Goal: Task Accomplishment & Management: Complete application form

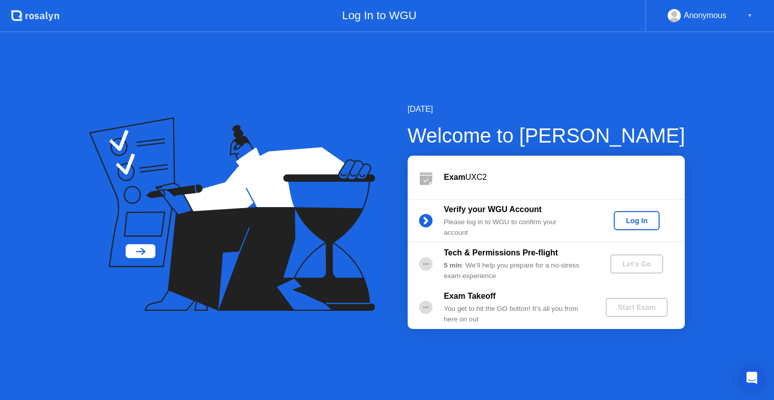
click at [639, 217] on div "Log In" at bounding box center [637, 221] width 38 height 8
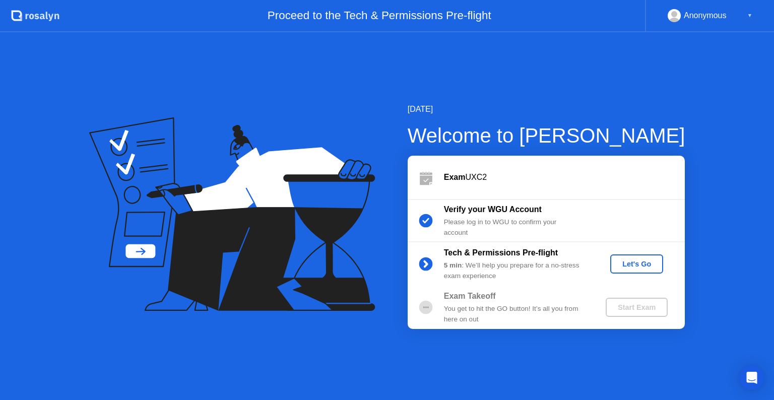
click at [642, 270] on button "Let's Go" at bounding box center [636, 264] width 53 height 19
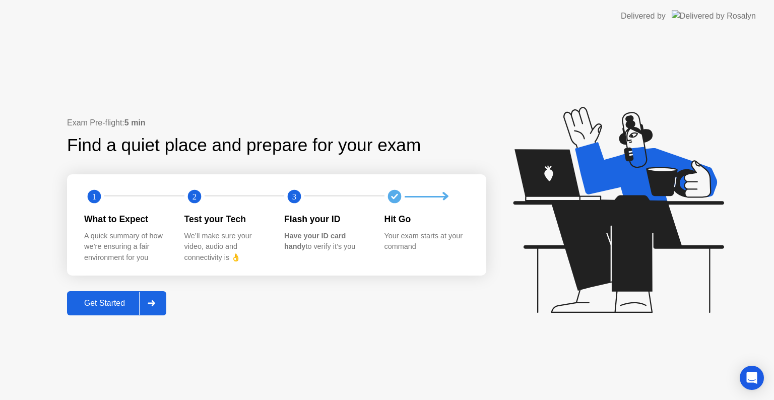
click at [117, 299] on div "Get Started" at bounding box center [104, 303] width 69 height 9
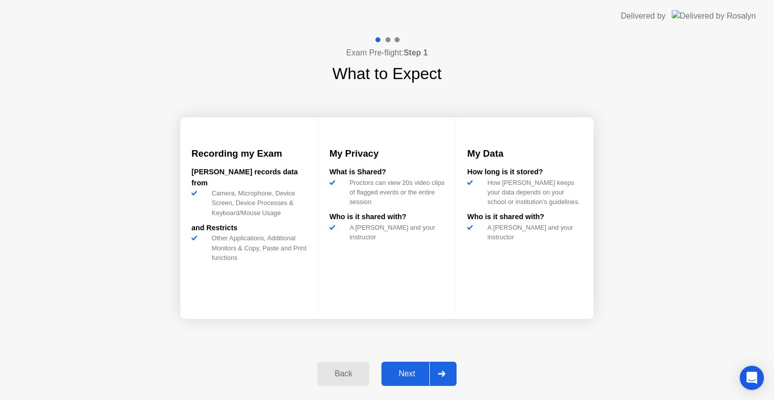
click at [395, 372] on div "Next" at bounding box center [407, 373] width 45 height 9
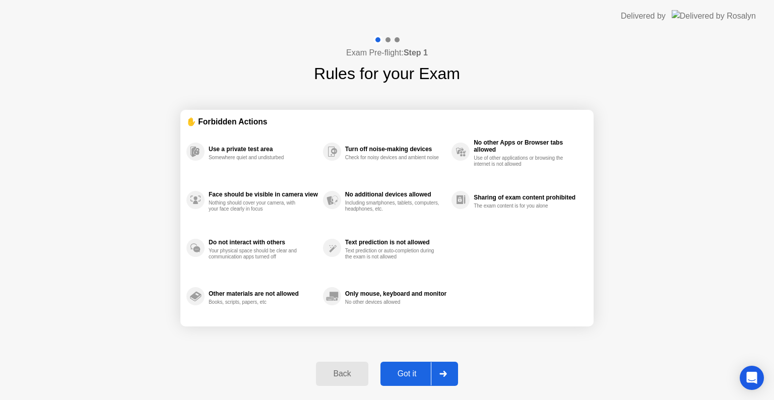
click at [395, 372] on div "Got it" at bounding box center [407, 373] width 47 height 9
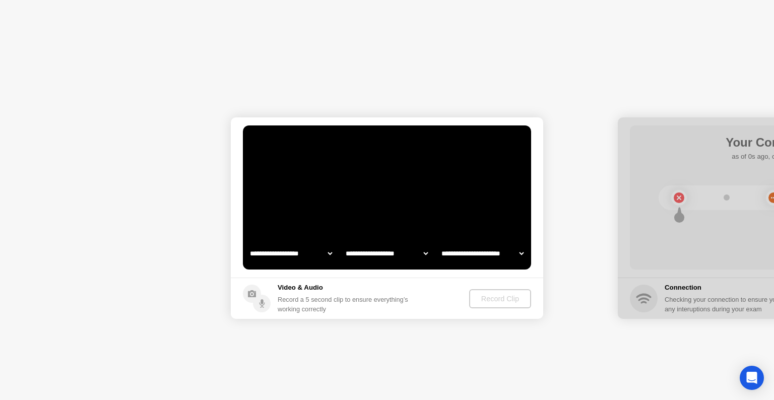
select select "**********"
select select "*******"
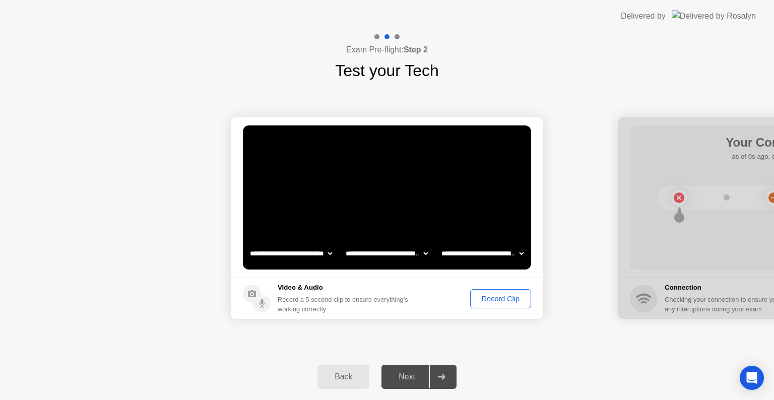
click at [345, 377] on div "Back" at bounding box center [344, 376] width 46 height 9
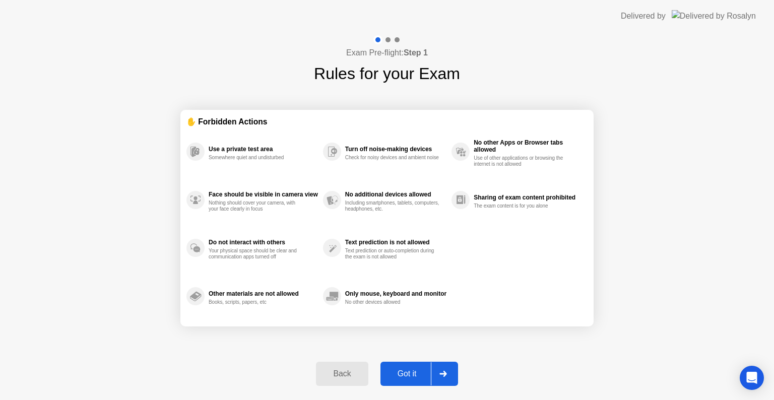
click at [345, 377] on div "Back" at bounding box center [342, 373] width 46 height 9
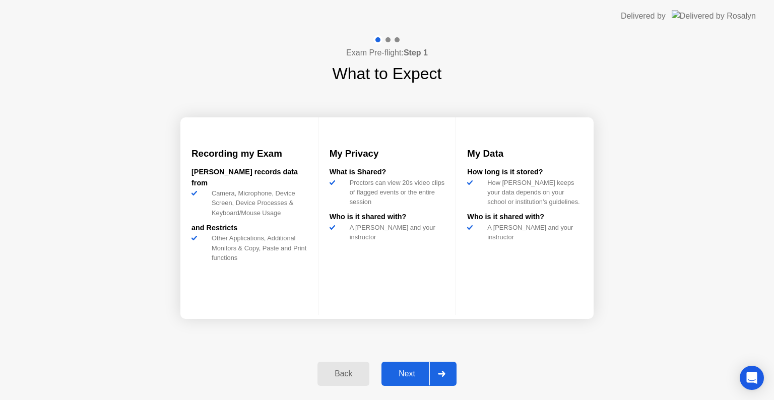
click at [404, 389] on div "Back Next" at bounding box center [386, 374] width 151 height 46
click at [409, 379] on div "Next" at bounding box center [407, 373] width 45 height 9
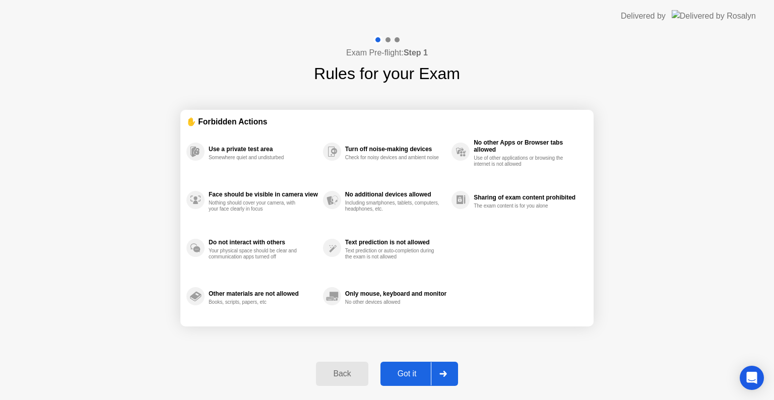
click at [446, 370] on div at bounding box center [443, 373] width 24 height 23
select select "**********"
select select "*******"
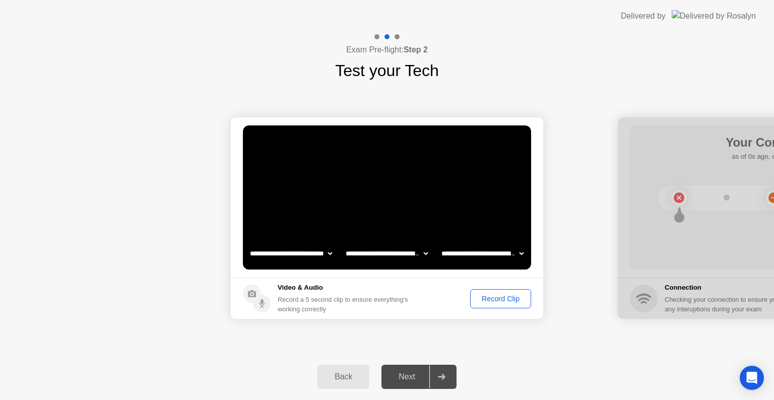
click at [496, 303] on div "Record Clip" at bounding box center [501, 299] width 54 height 8
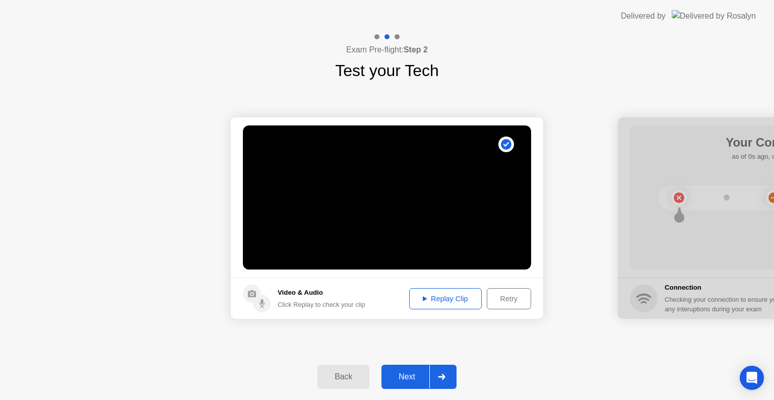
click at [433, 295] on div "Replay Clip" at bounding box center [446, 299] width 66 height 8
click at [409, 377] on div "Next" at bounding box center [407, 376] width 45 height 9
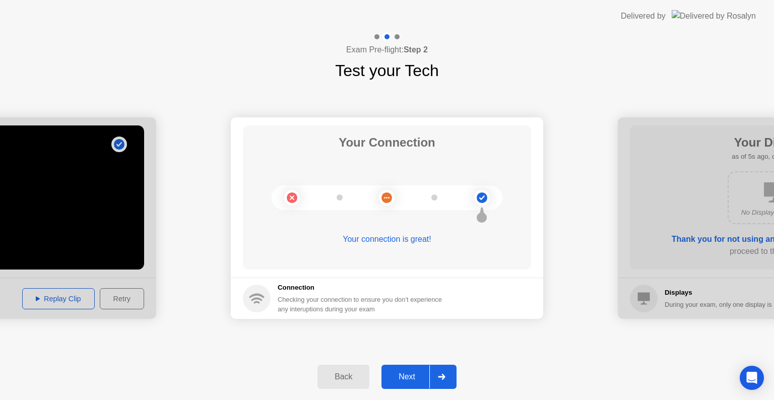
click at [407, 378] on div "Next" at bounding box center [407, 376] width 45 height 9
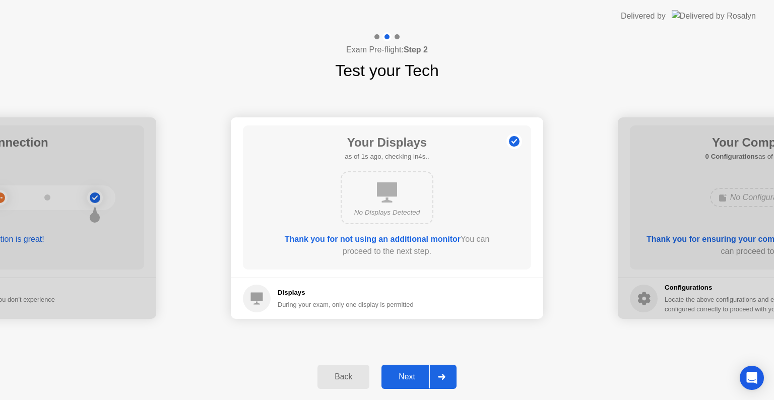
click at [407, 378] on div "Next" at bounding box center [407, 376] width 45 height 9
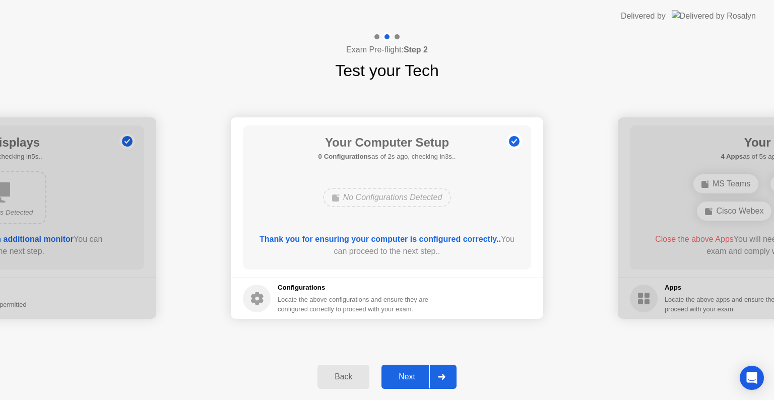
click at [407, 378] on div "Next" at bounding box center [407, 376] width 45 height 9
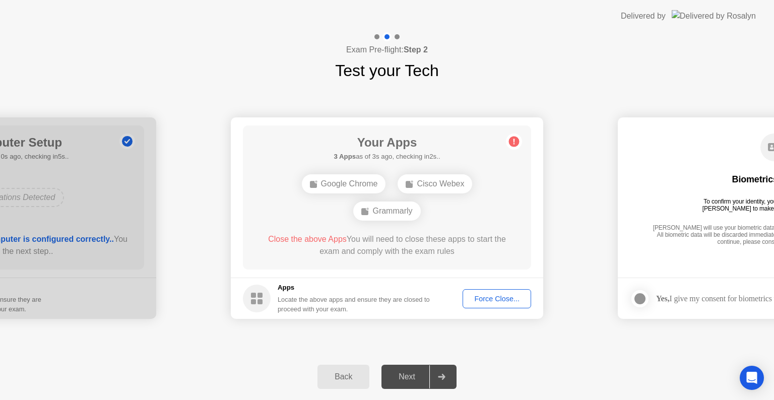
click at [348, 336] on div "**********" at bounding box center [387, 218] width 774 height 271
click at [491, 295] on div "Force Close..." at bounding box center [496, 299] width 61 height 8
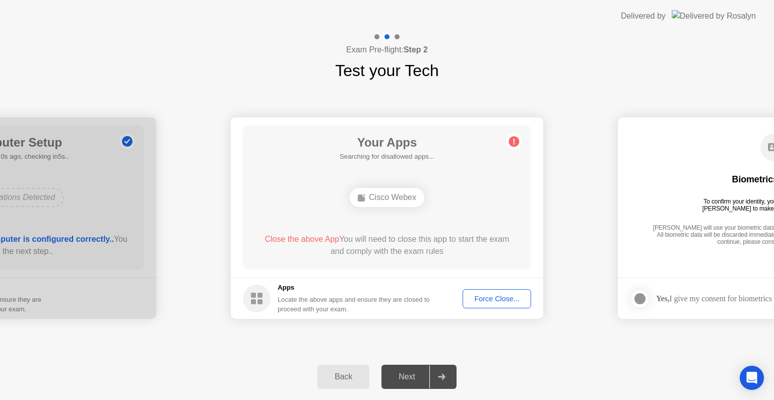
drag, startPoint x: 482, startPoint y: 296, endPoint x: 482, endPoint y: 308, distance: 12.1
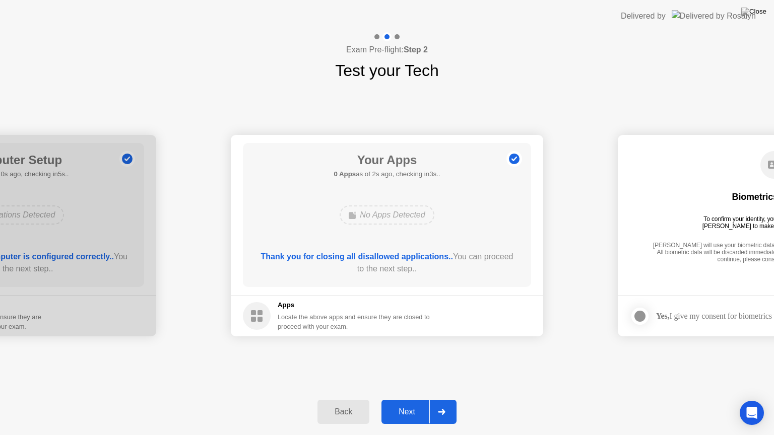
click at [412, 400] on div "Next" at bounding box center [407, 412] width 45 height 9
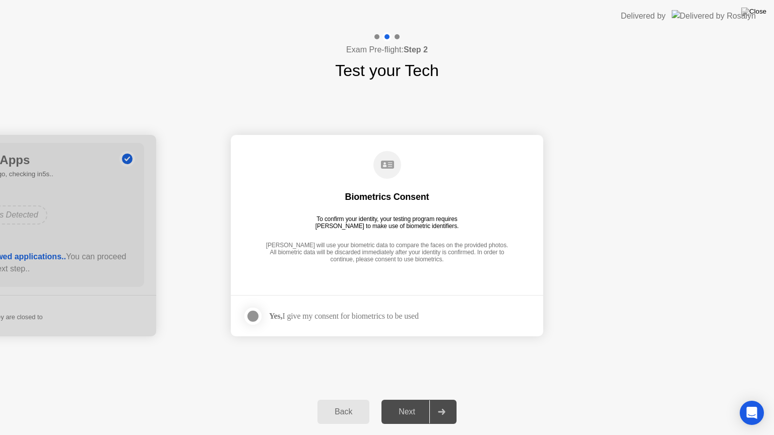
click at [251, 319] on div at bounding box center [253, 316] width 12 height 12
click at [407, 400] on div "Next" at bounding box center [407, 412] width 45 height 9
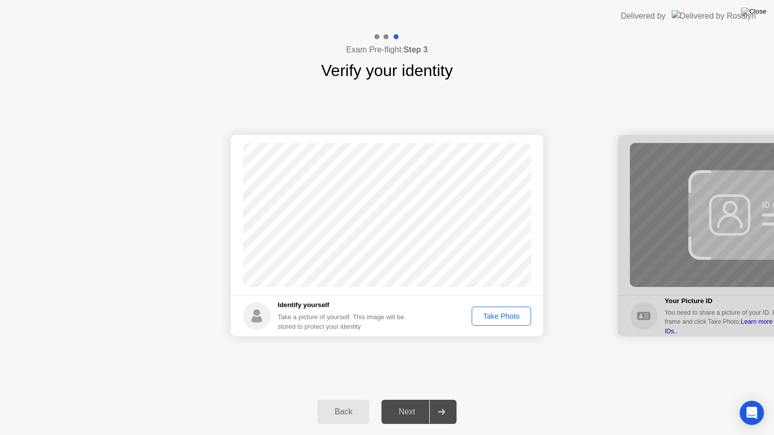
click at [502, 316] on div "Take Photo" at bounding box center [501, 316] width 52 height 8
click at [391, 400] on div "Next" at bounding box center [407, 412] width 45 height 9
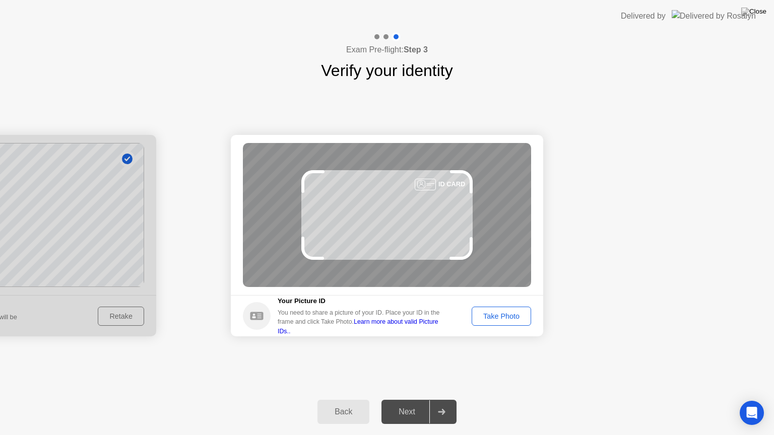
click at [395, 400] on div "Next" at bounding box center [407, 412] width 45 height 9
click at [497, 315] on div "Take Photo" at bounding box center [501, 316] width 52 height 8
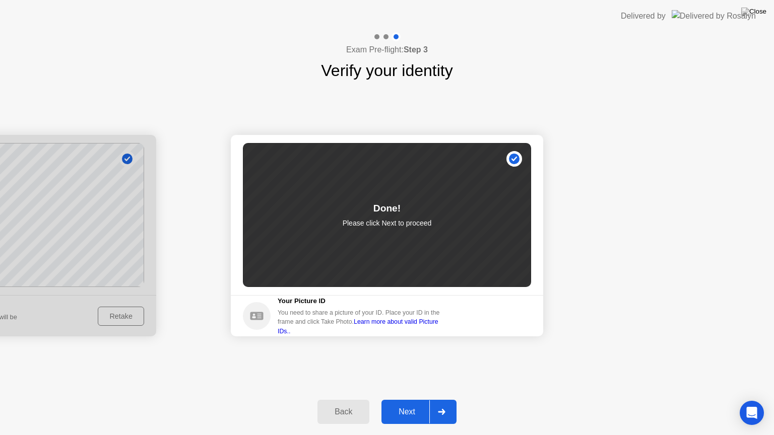
click at [409, 400] on div "Next" at bounding box center [407, 412] width 45 height 9
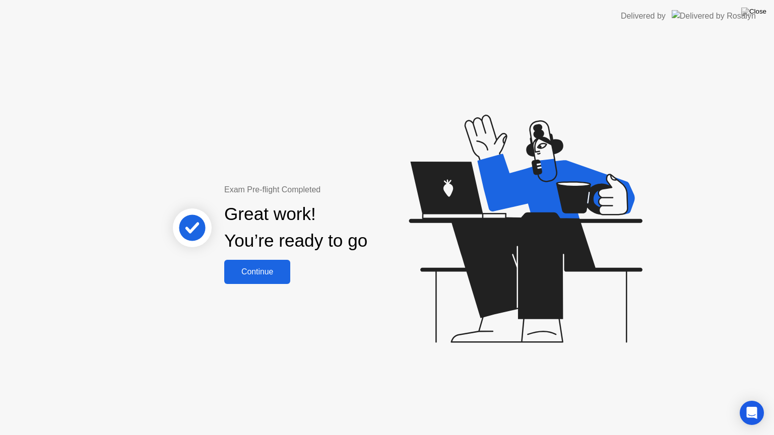
click at [261, 264] on button "Continue" at bounding box center [257, 272] width 66 height 24
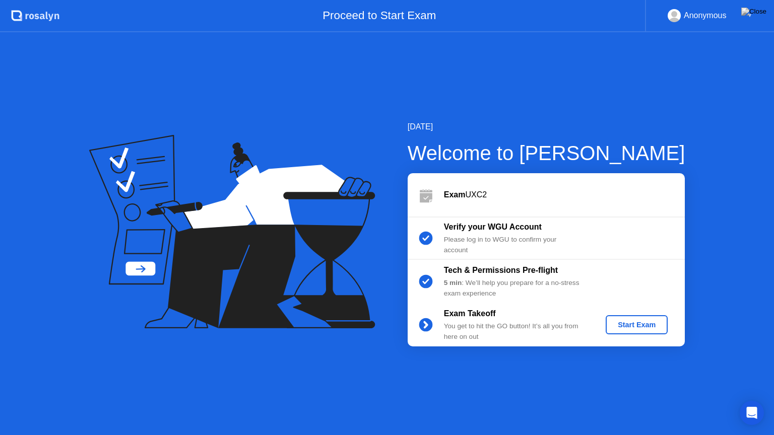
click at [618, 329] on div "Start Exam" at bounding box center [637, 325] width 54 height 8
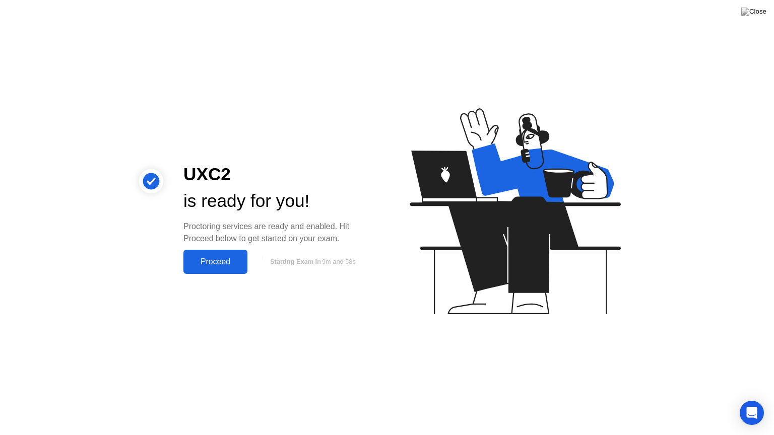
click at [216, 263] on div "Proceed" at bounding box center [215, 262] width 58 height 9
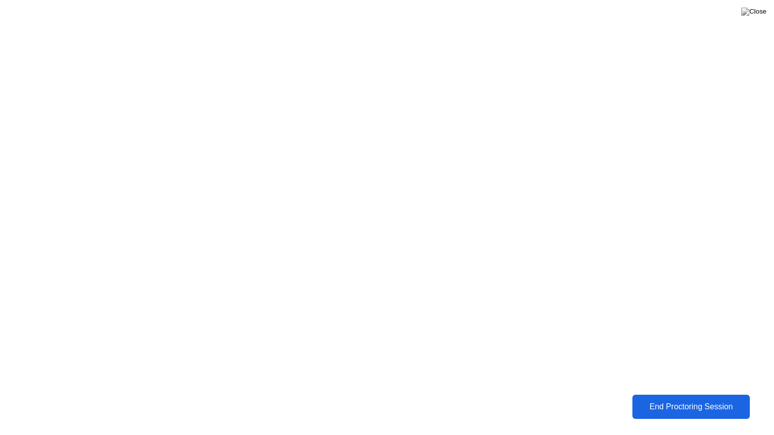
click at [663, 400] on button "End Proctoring Session" at bounding box center [691, 407] width 117 height 24
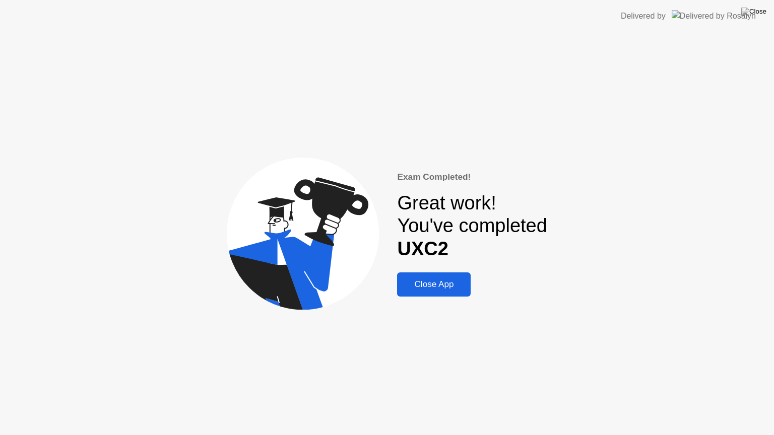
click at [436, 280] on div "Close App" at bounding box center [434, 285] width 68 height 10
